Goal: Information Seeking & Learning: Stay updated

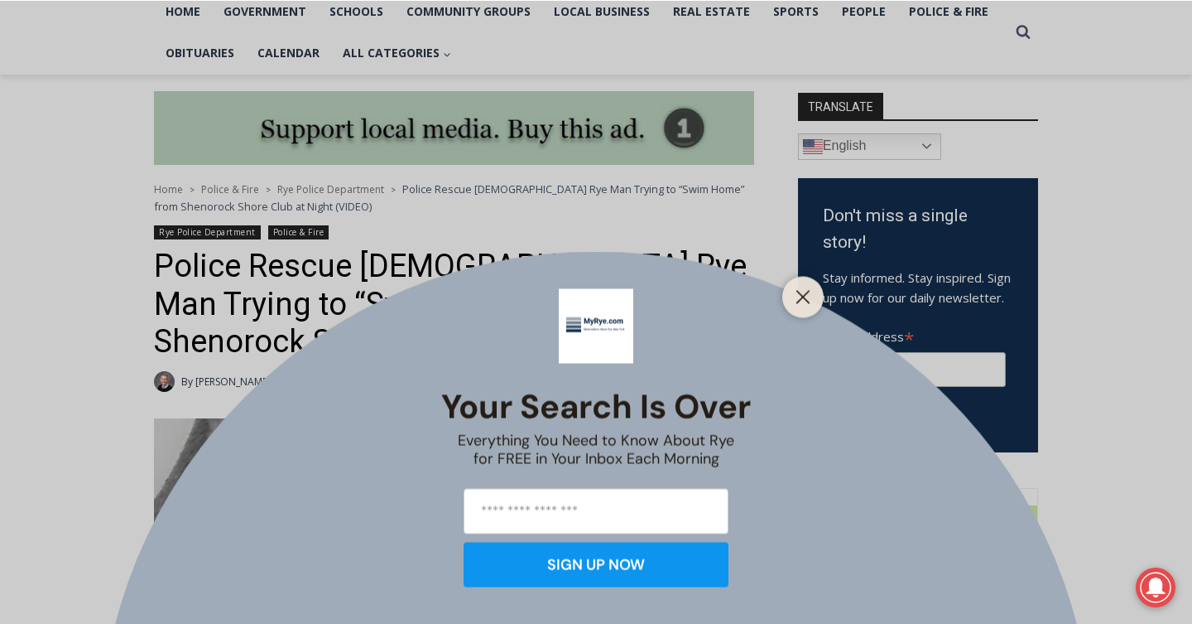
scroll to position [369, 0]
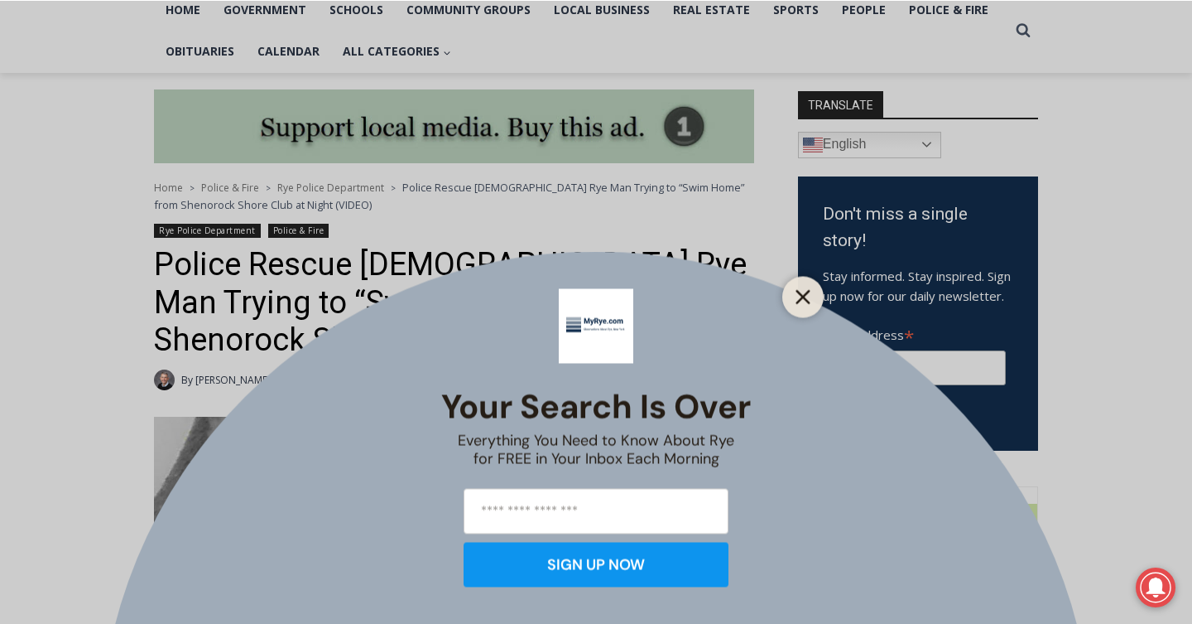
click at [805, 299] on icon "Close" at bounding box center [803, 296] width 15 height 15
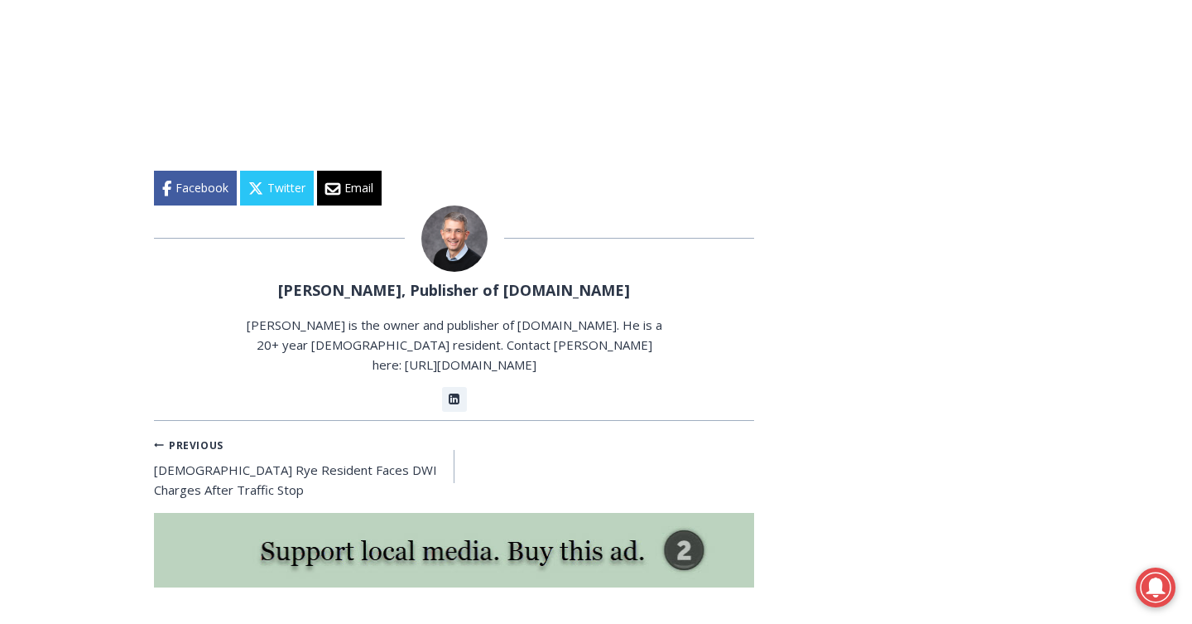
scroll to position [2807, 0]
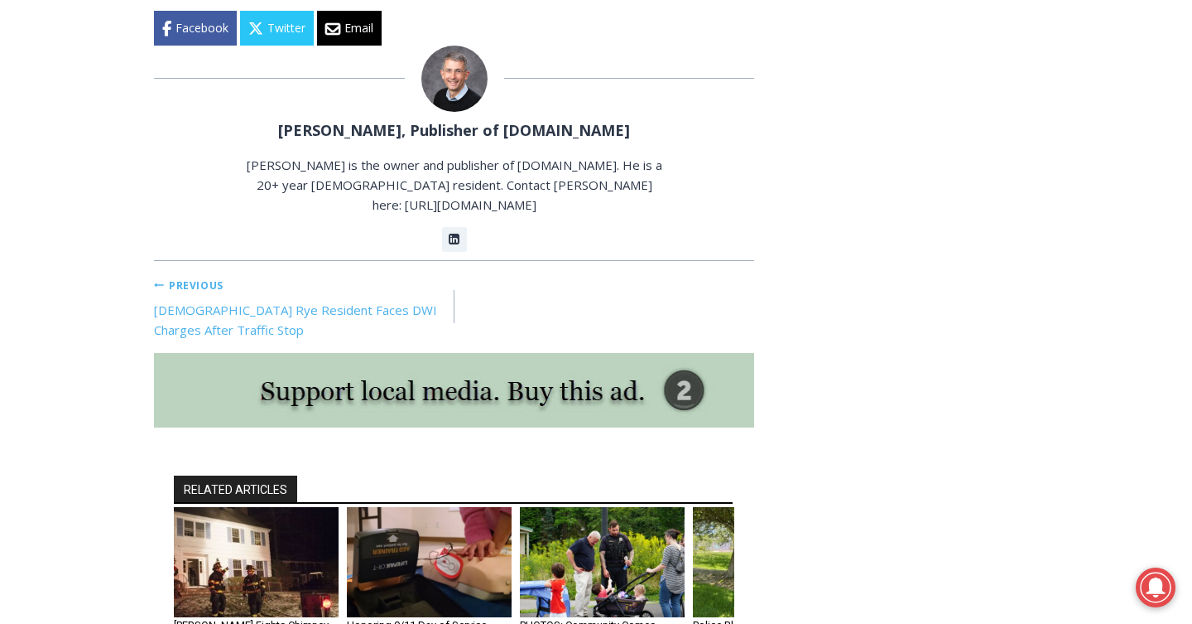
click at [383, 274] on link "Previous Previous [DEMOGRAPHIC_DATA] Rye Resident Faces DWI Charges After Traff…" at bounding box center [304, 307] width 301 height 66
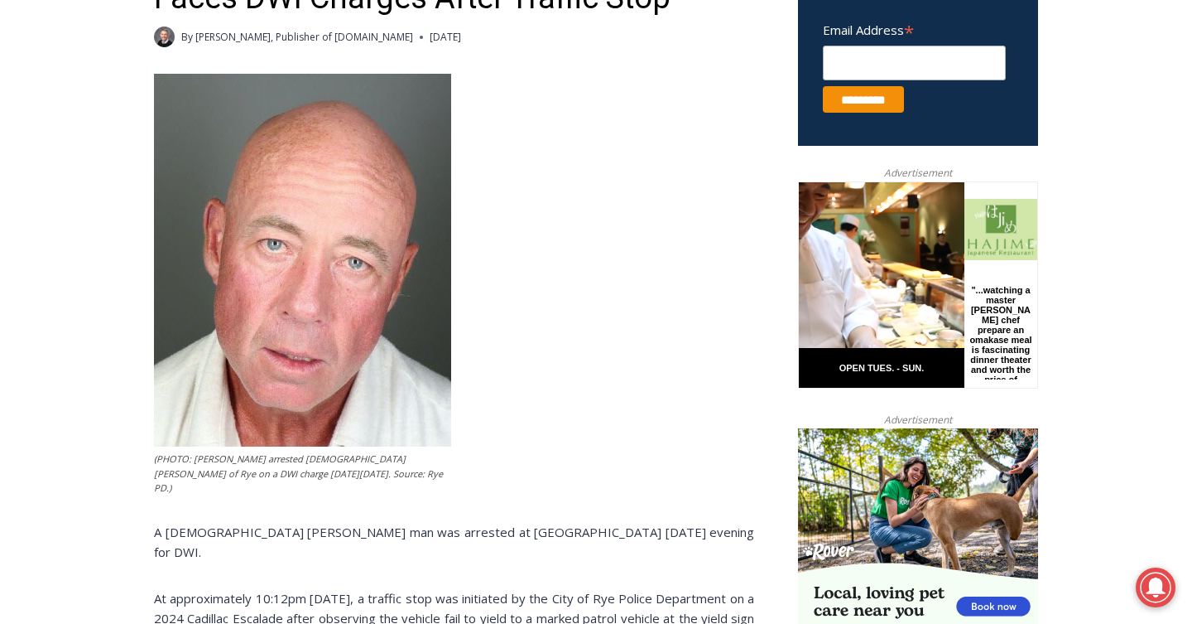
scroll to position [592, 0]
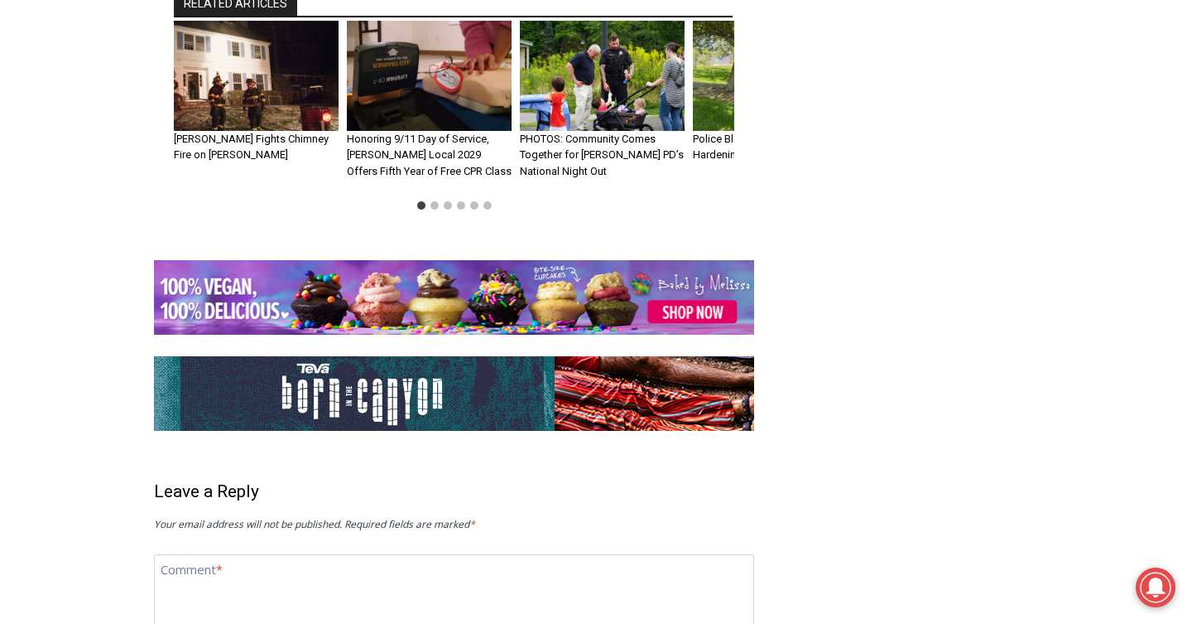
scroll to position [3353, 0]
